Goal: Task Accomplishment & Management: Use online tool/utility

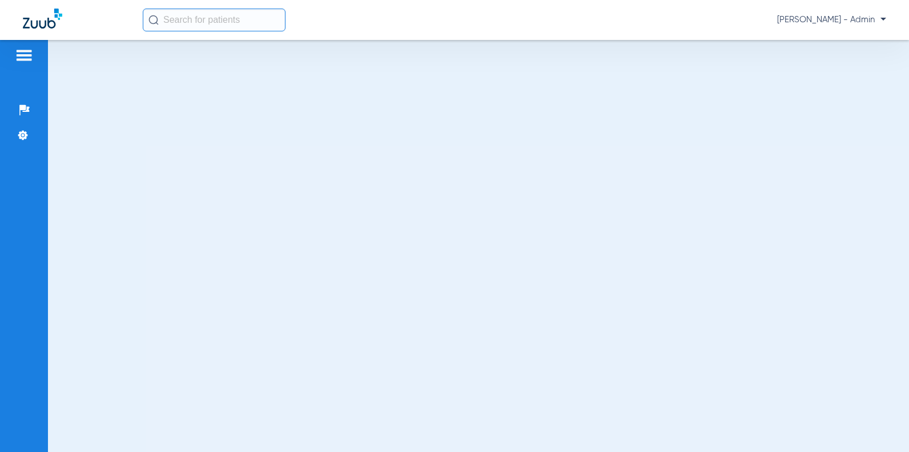
click at [211, 15] on input "text" at bounding box center [214, 20] width 143 height 23
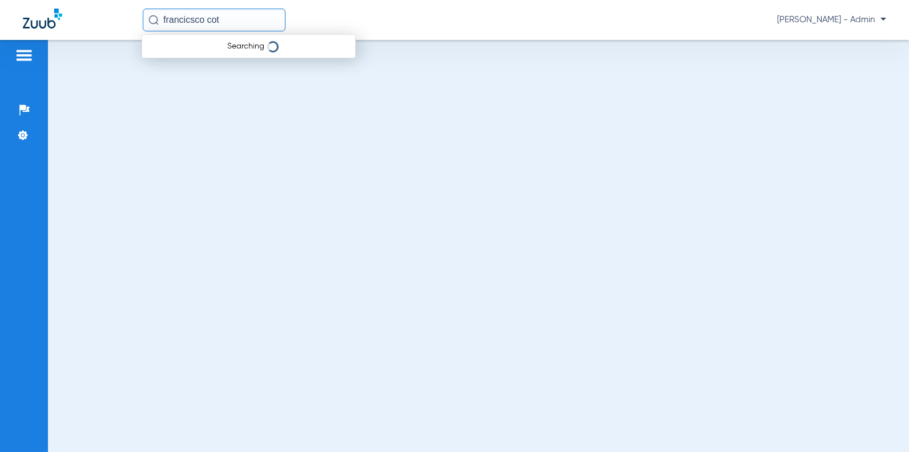
type input "[PERSON_NAME]"
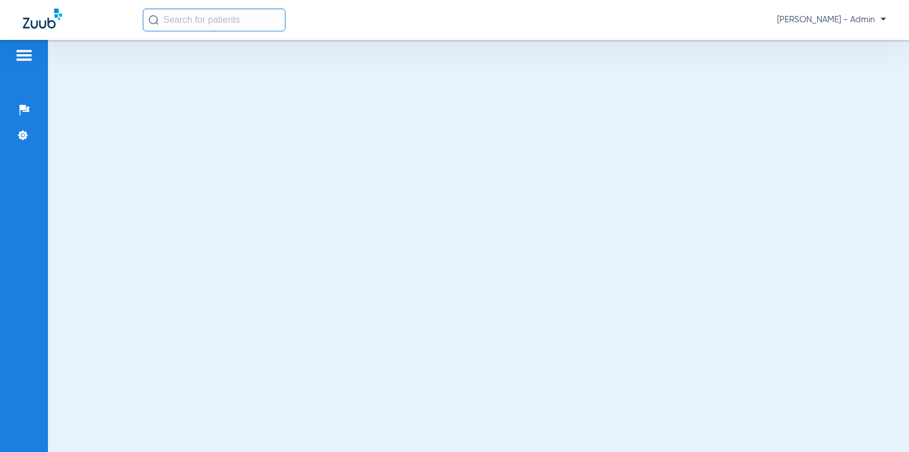
click at [29, 13] on img at bounding box center [42, 19] width 39 height 20
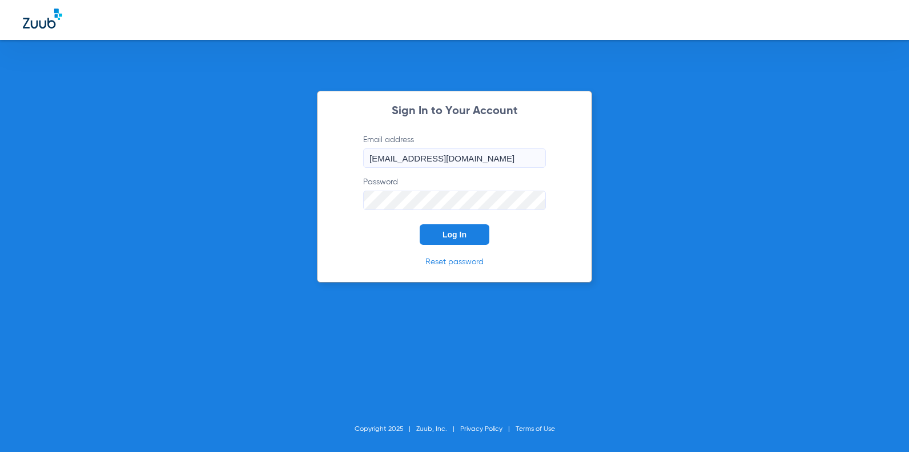
click at [440, 233] on button "Log In" at bounding box center [455, 234] width 70 height 21
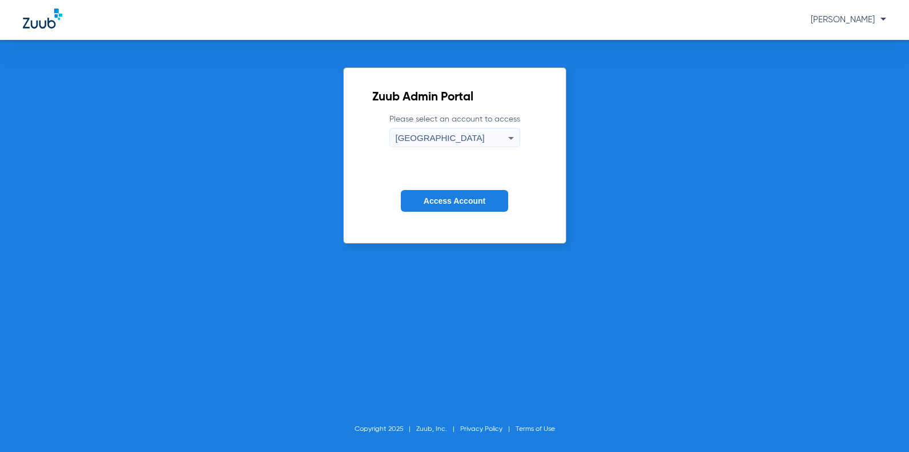
click at [453, 218] on form "Please select an account to access South Tucson Access Account" at bounding box center [454, 172] width 165 height 116
click at [453, 194] on button "Access Account" at bounding box center [454, 201] width 107 height 22
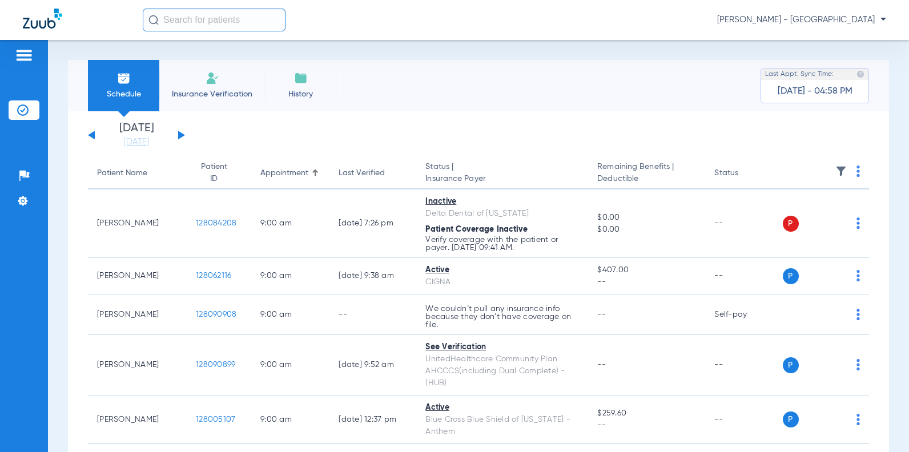
click at [239, 18] on input "text" at bounding box center [214, 20] width 143 height 23
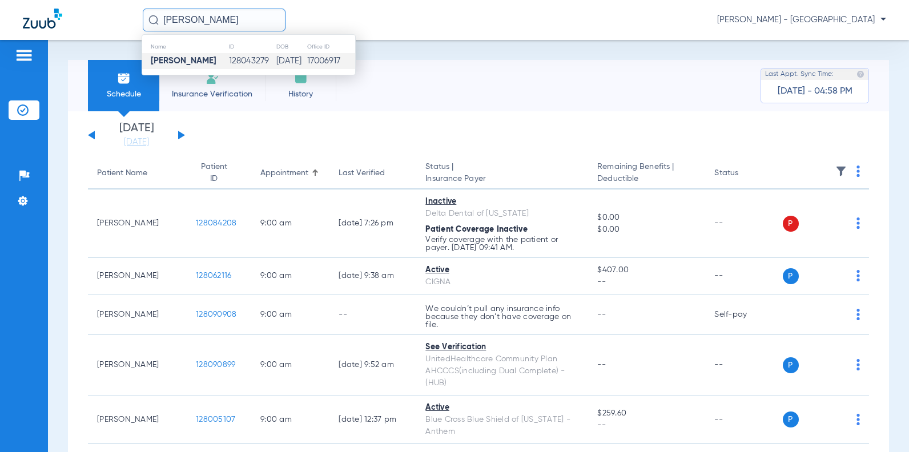
type input "[PERSON_NAME]"
click at [291, 56] on td "[DATE]" at bounding box center [291, 61] width 30 height 16
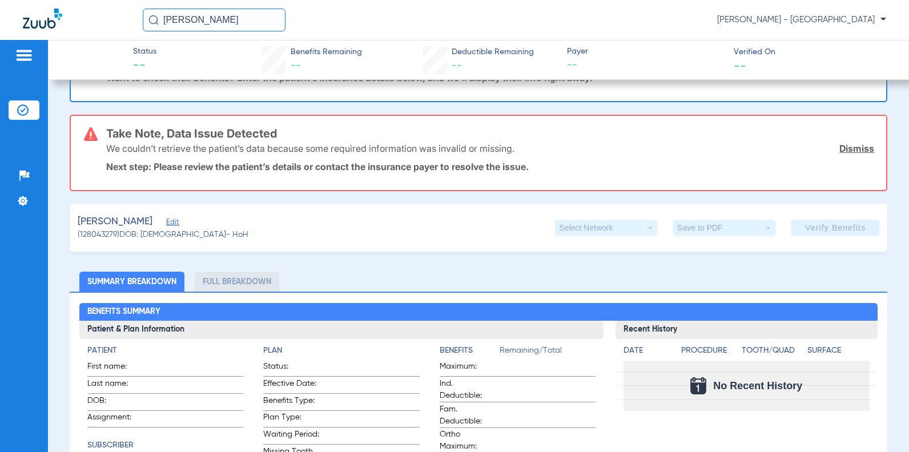
scroll to position [57, 0]
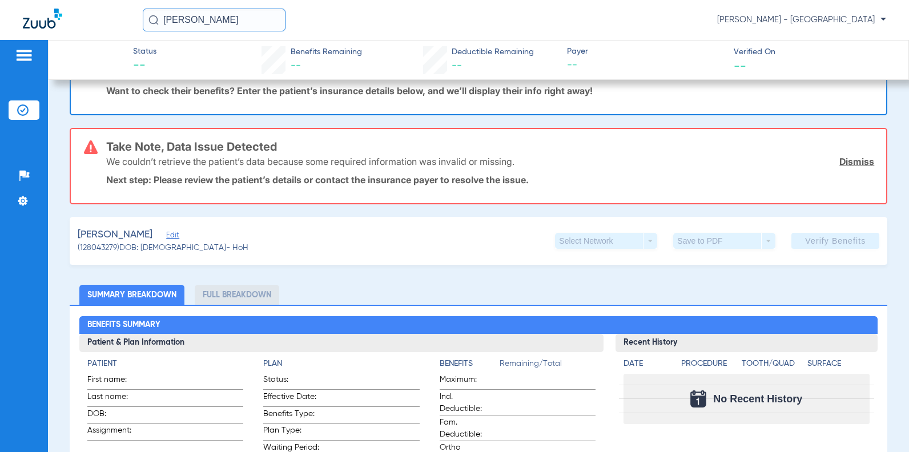
click at [178, 235] on div "[PERSON_NAME]" at bounding box center [163, 235] width 171 height 14
click at [170, 233] on span "Edit" at bounding box center [171, 236] width 10 height 11
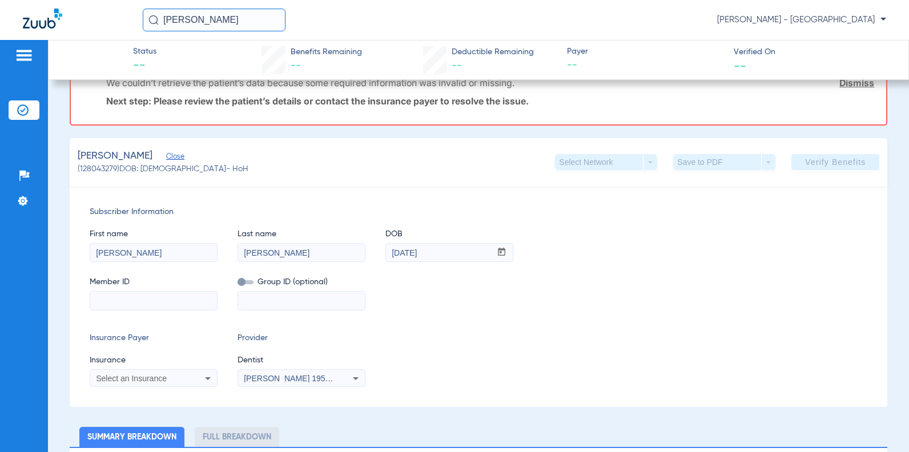
scroll to position [171, 0]
